Goal: Check status: Check status

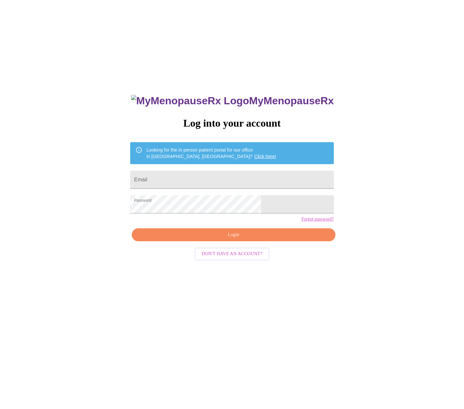
scroll to position [6, 0]
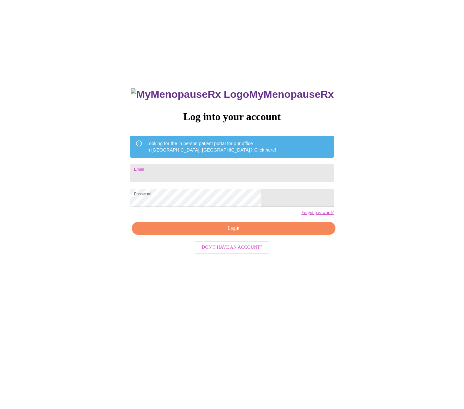
click at [201, 164] on input "Email" at bounding box center [231, 173] width 203 height 18
type input "[EMAIL_ADDRESS][DOMAIN_NAME]"
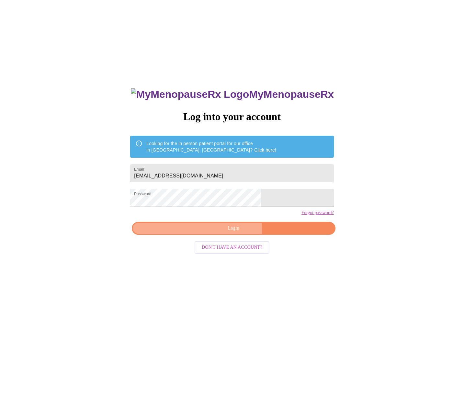
click at [206, 233] on span "Login" at bounding box center [233, 228] width 188 height 8
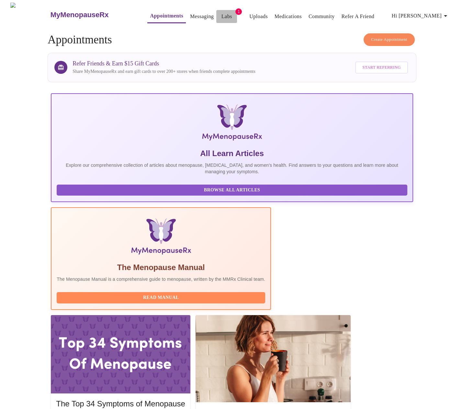
click at [222, 15] on link "Labs" at bounding box center [227, 16] width 11 height 9
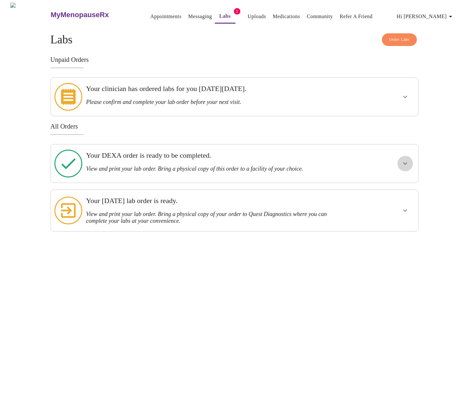
click at [402, 160] on icon "show more" at bounding box center [405, 164] width 8 height 8
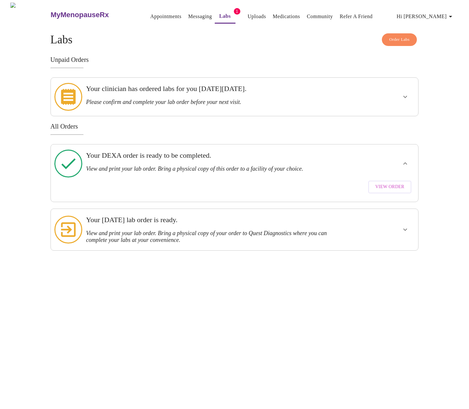
click at [384, 183] on span "View Order" at bounding box center [389, 187] width 29 height 8
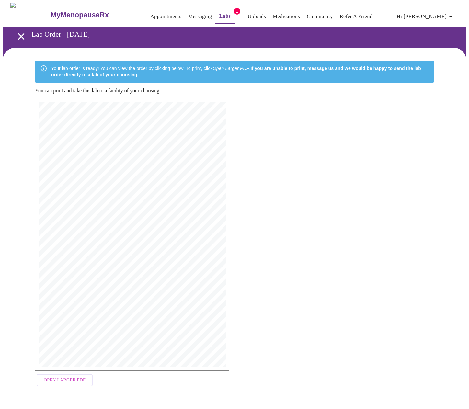
click at [133, 225] on span "N95.2: Atrophic [MEDICAL_DATA], F32.89: Depression/Mood swings - menopausal, me…" at bounding box center [145, 226] width 143 height 3
click at [73, 379] on span "Open Larger PDF" at bounding box center [65, 380] width 42 height 8
